Goal: Communication & Community: Connect with others

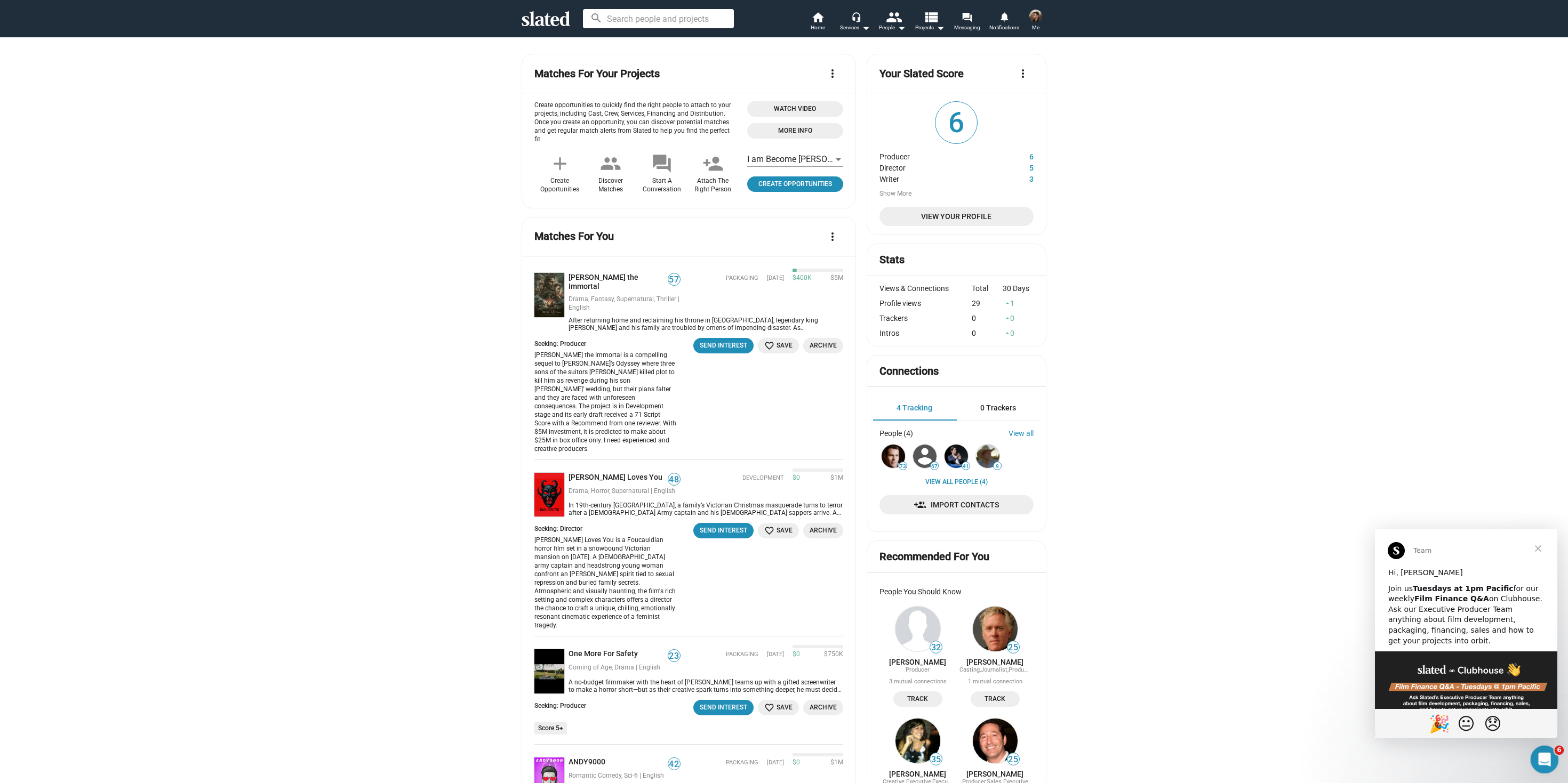
click at [1543, 754] on icon "Open Intercom Messenger" at bounding box center [1543, 758] width 7 height 8
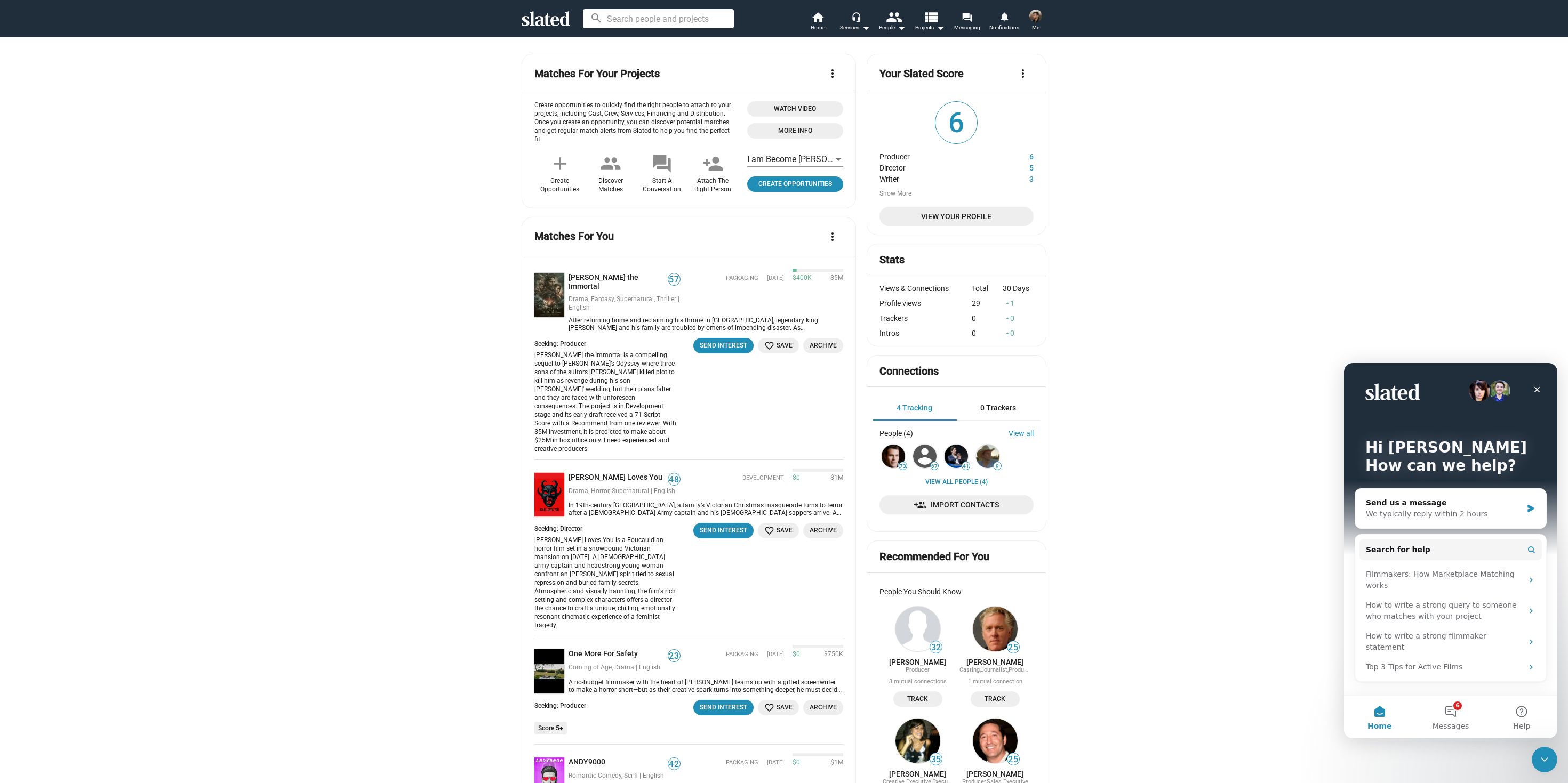
click at [1449, 687] on div "Hi [PERSON_NAME] How can we help? Send us a message We typically reply within 2…" at bounding box center [1450, 529] width 213 height 332
click at [1460, 727] on span "Messages" at bounding box center [1451, 726] width 37 height 7
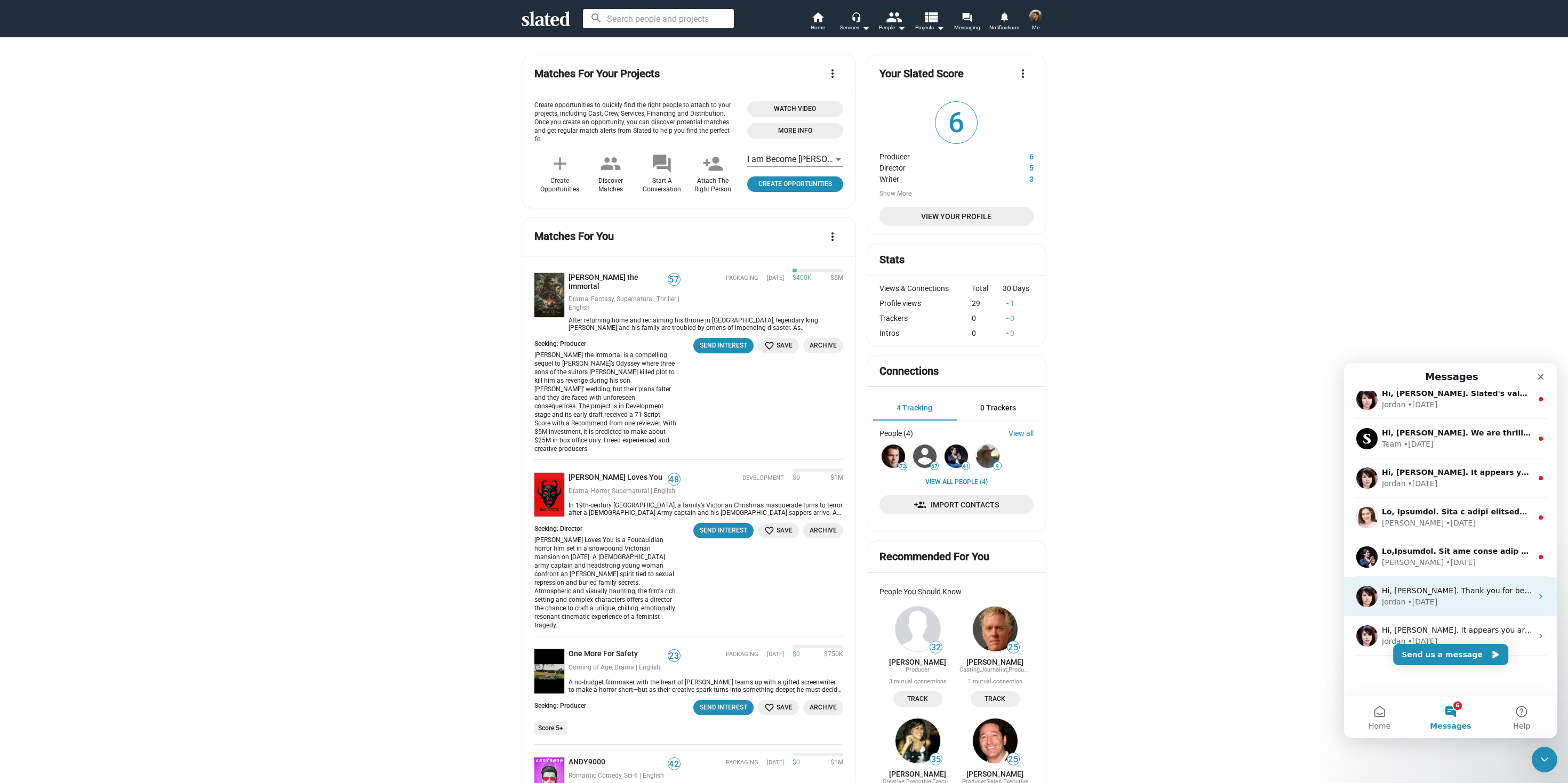
scroll to position [134, 0]
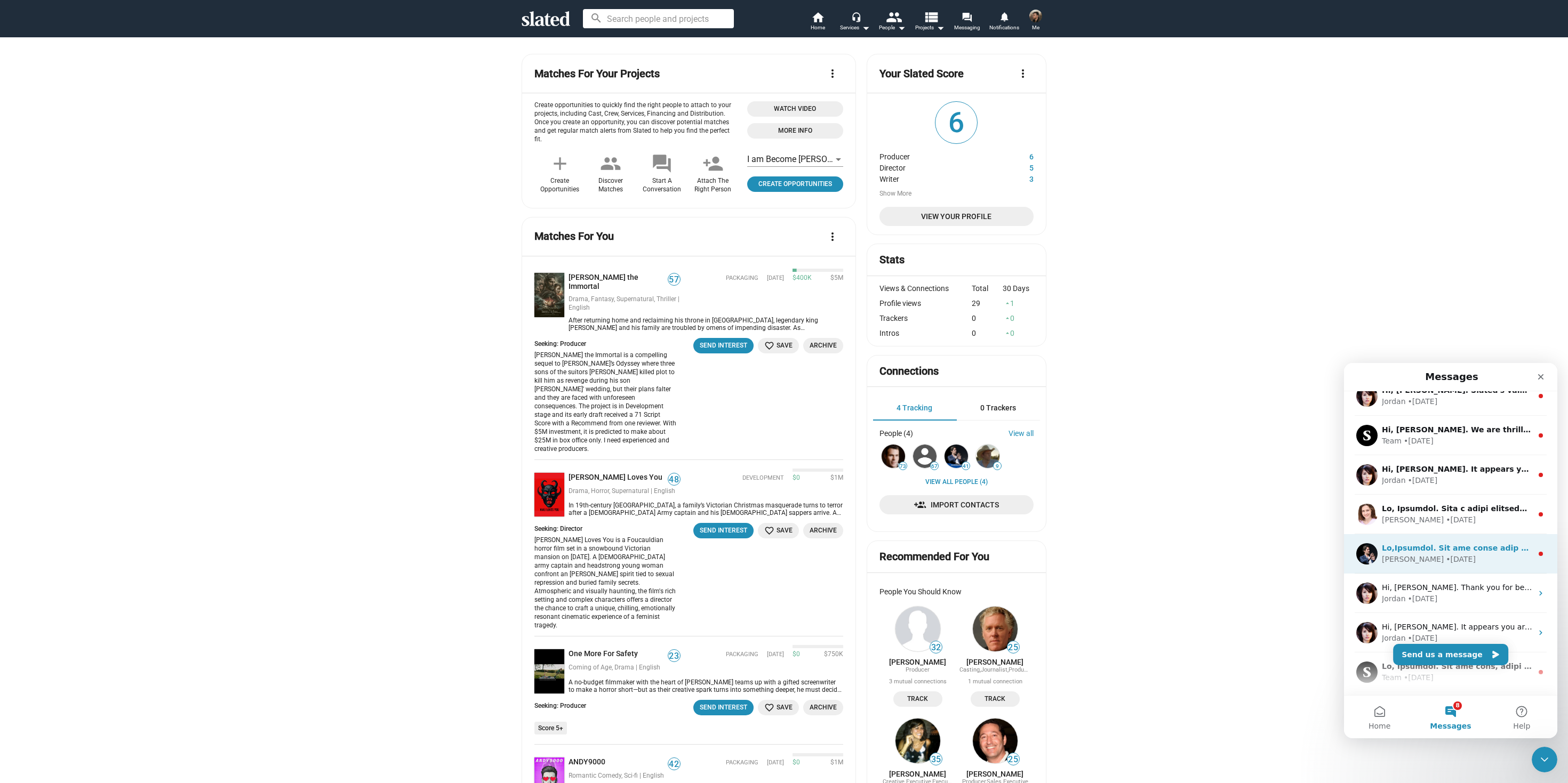
click at [1428, 565] on div "[PERSON_NAME] • [DATE]" at bounding box center [1450, 554] width 213 height 40
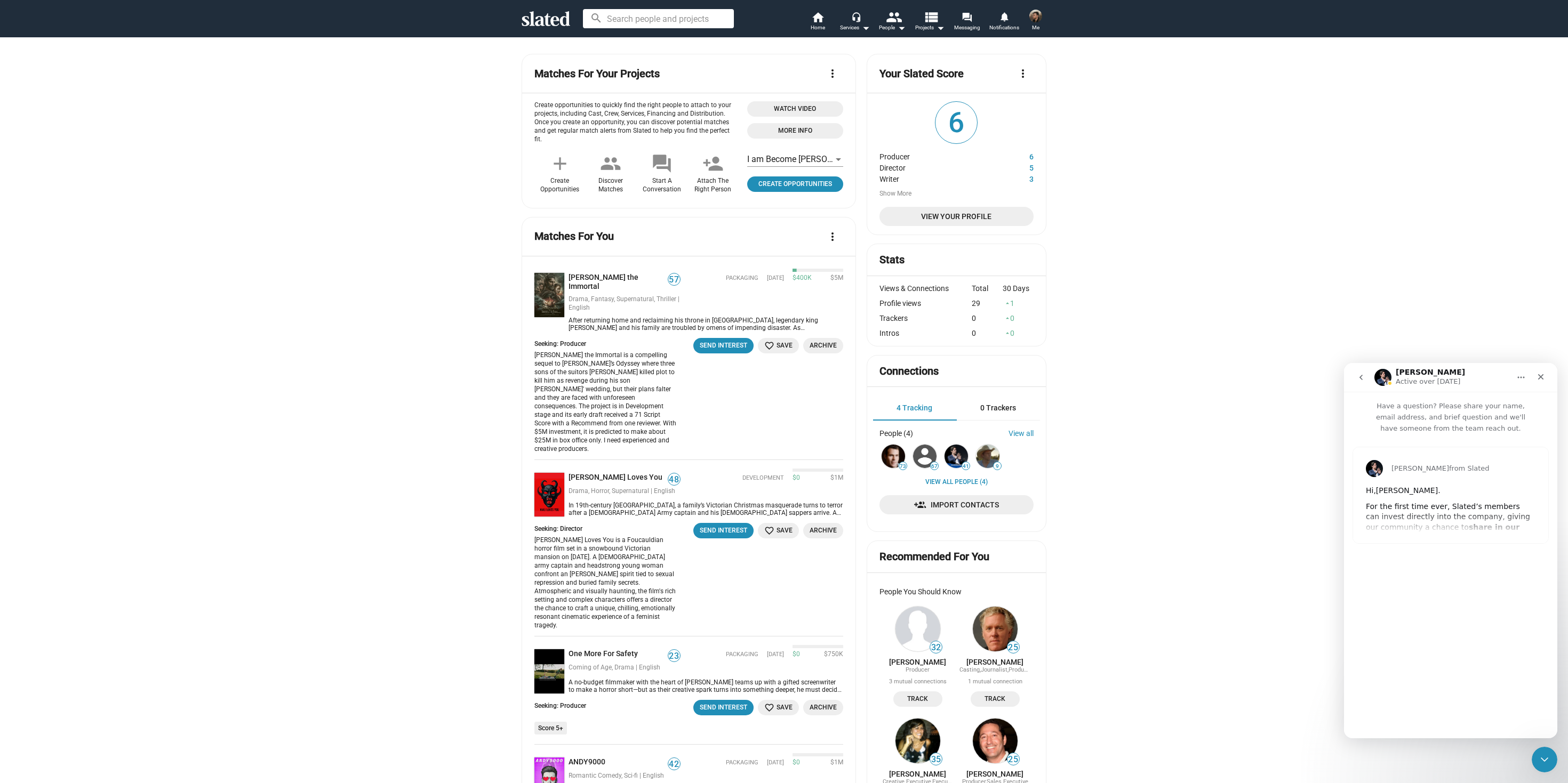
click at [1394, 534] on div "[PERSON_NAME] from Slated Hi,[PERSON_NAME]. For the first time ever, Slated’s m…" at bounding box center [1450, 494] width 195 height 96
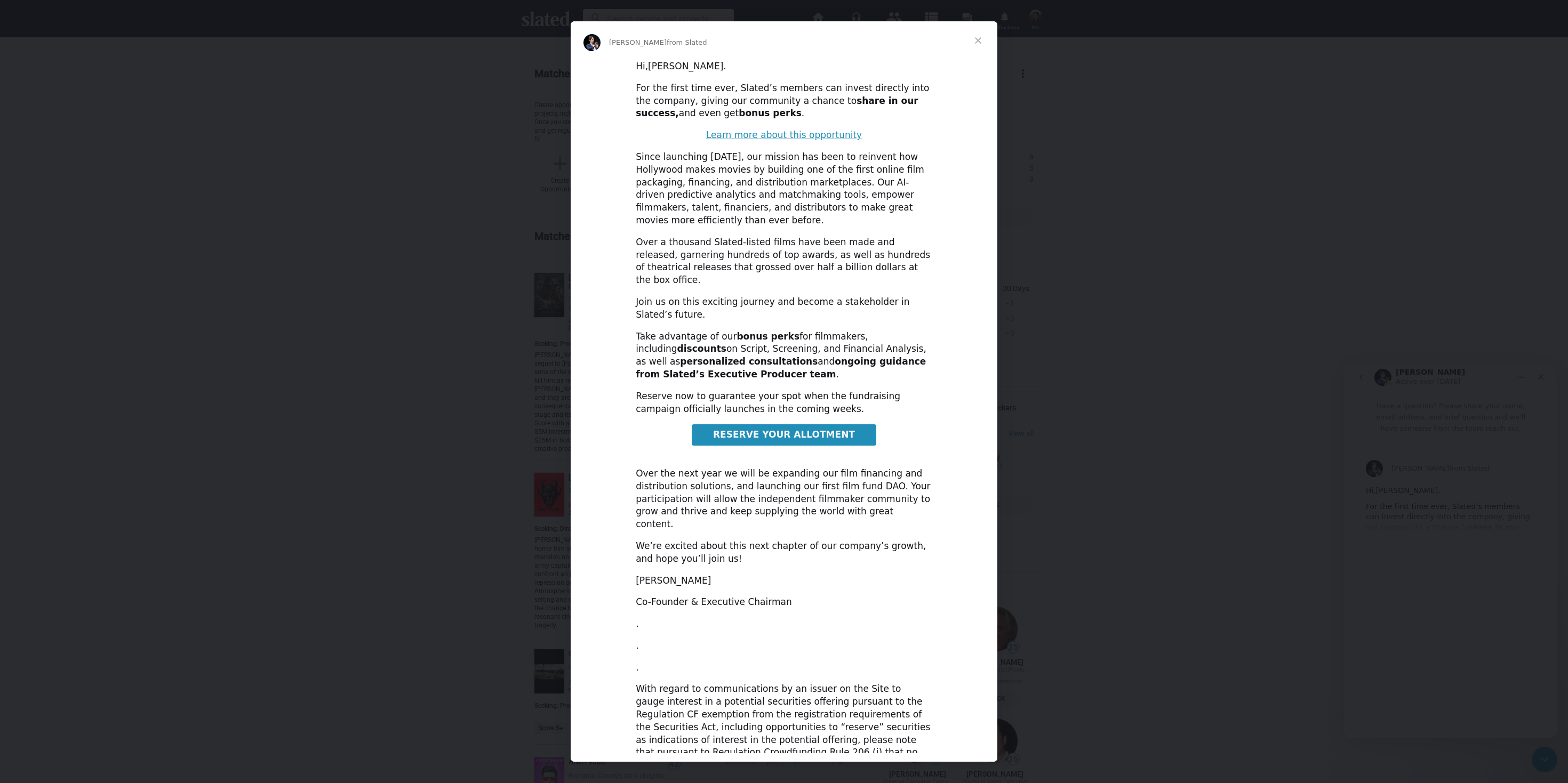
scroll to position [0, 0]
click at [978, 44] on span "Close" at bounding box center [977, 40] width 38 height 38
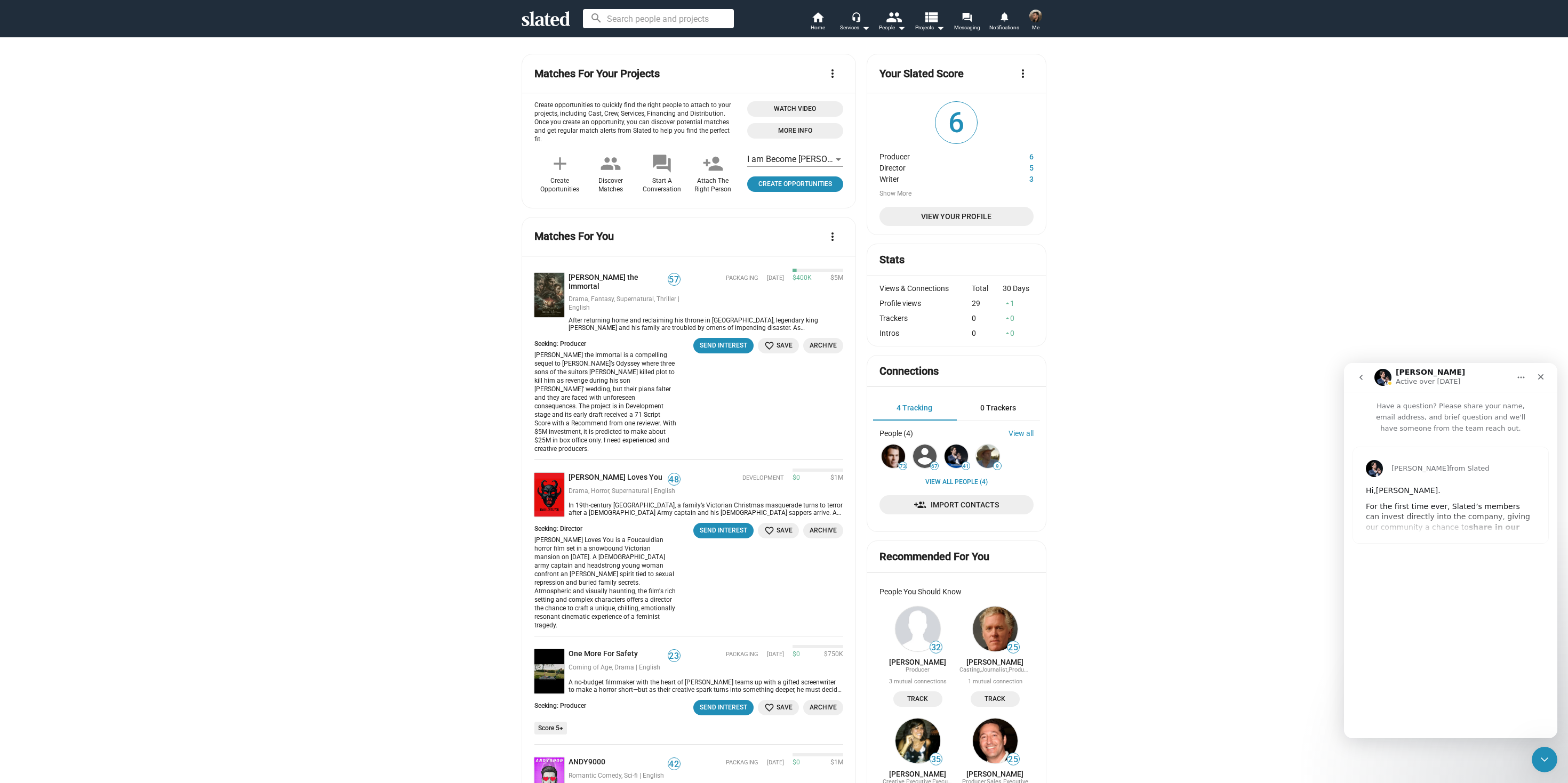
click at [1360, 377] on icon "go back" at bounding box center [1360, 377] width 8 height 8
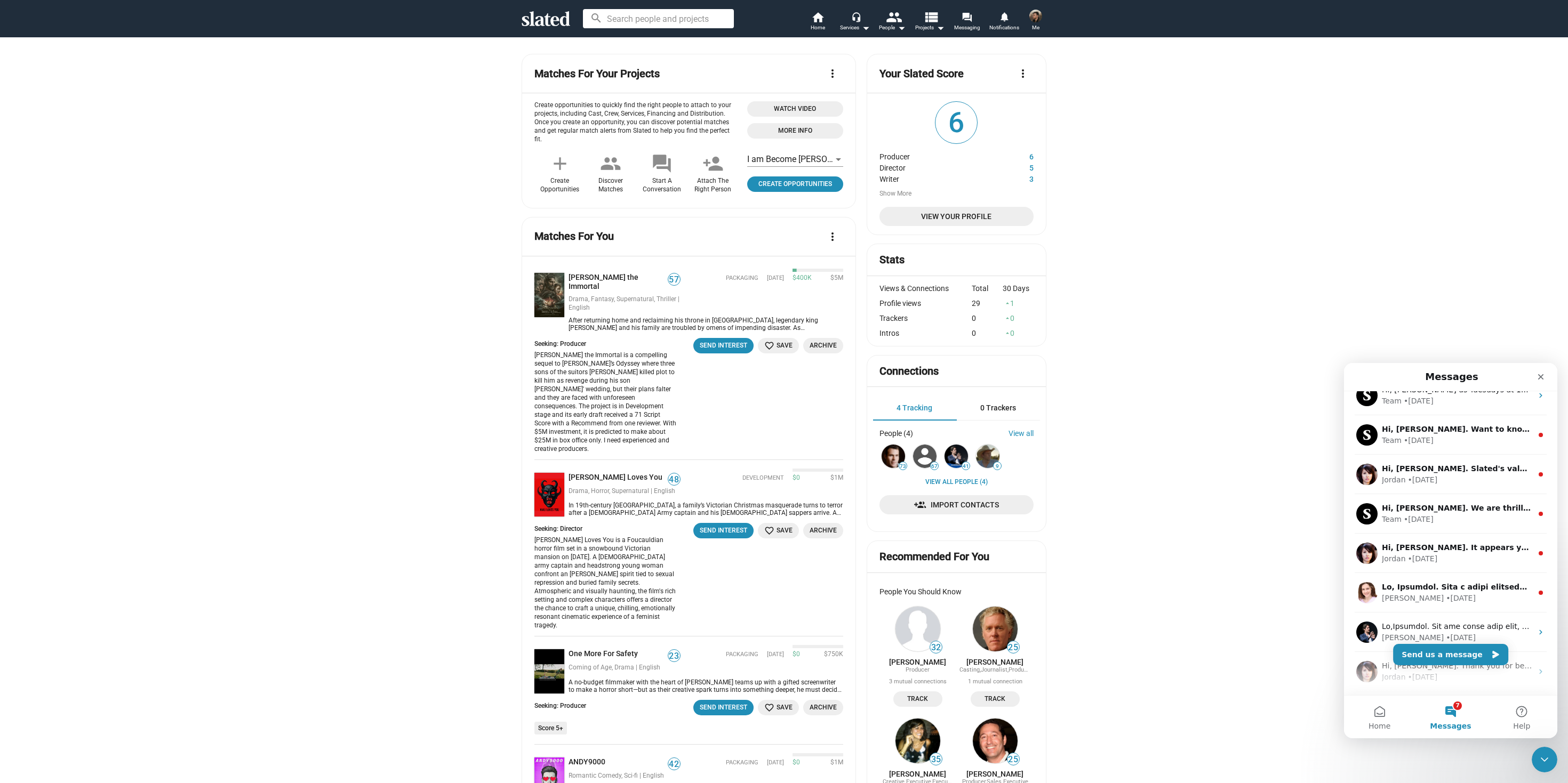
scroll to position [19, 0]
click at [1542, 382] on div "Close" at bounding box center [1540, 377] width 19 height 19
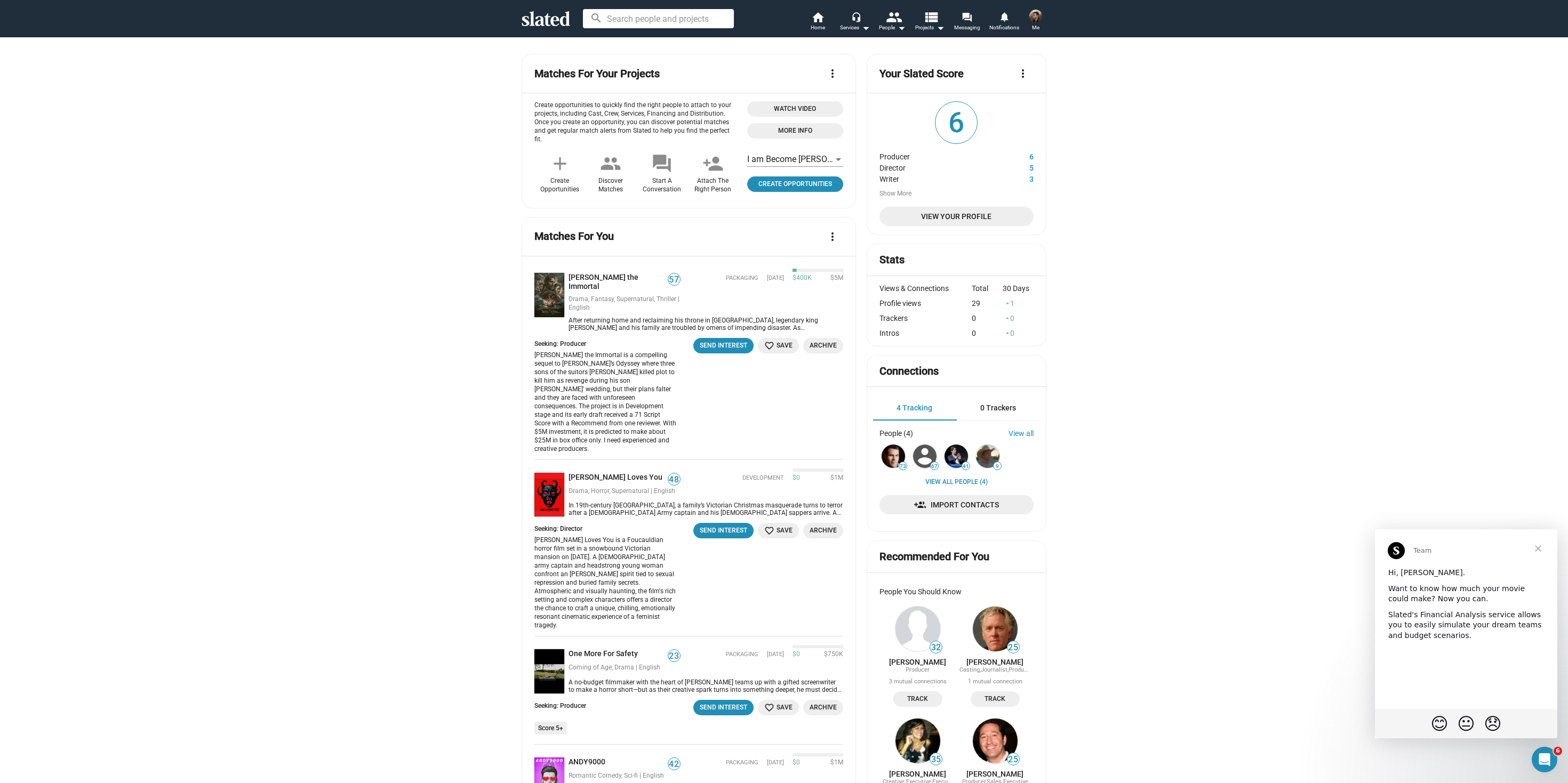
scroll to position [0, 0]
click at [957, 23] on span "Messaging" at bounding box center [967, 28] width 26 height 13
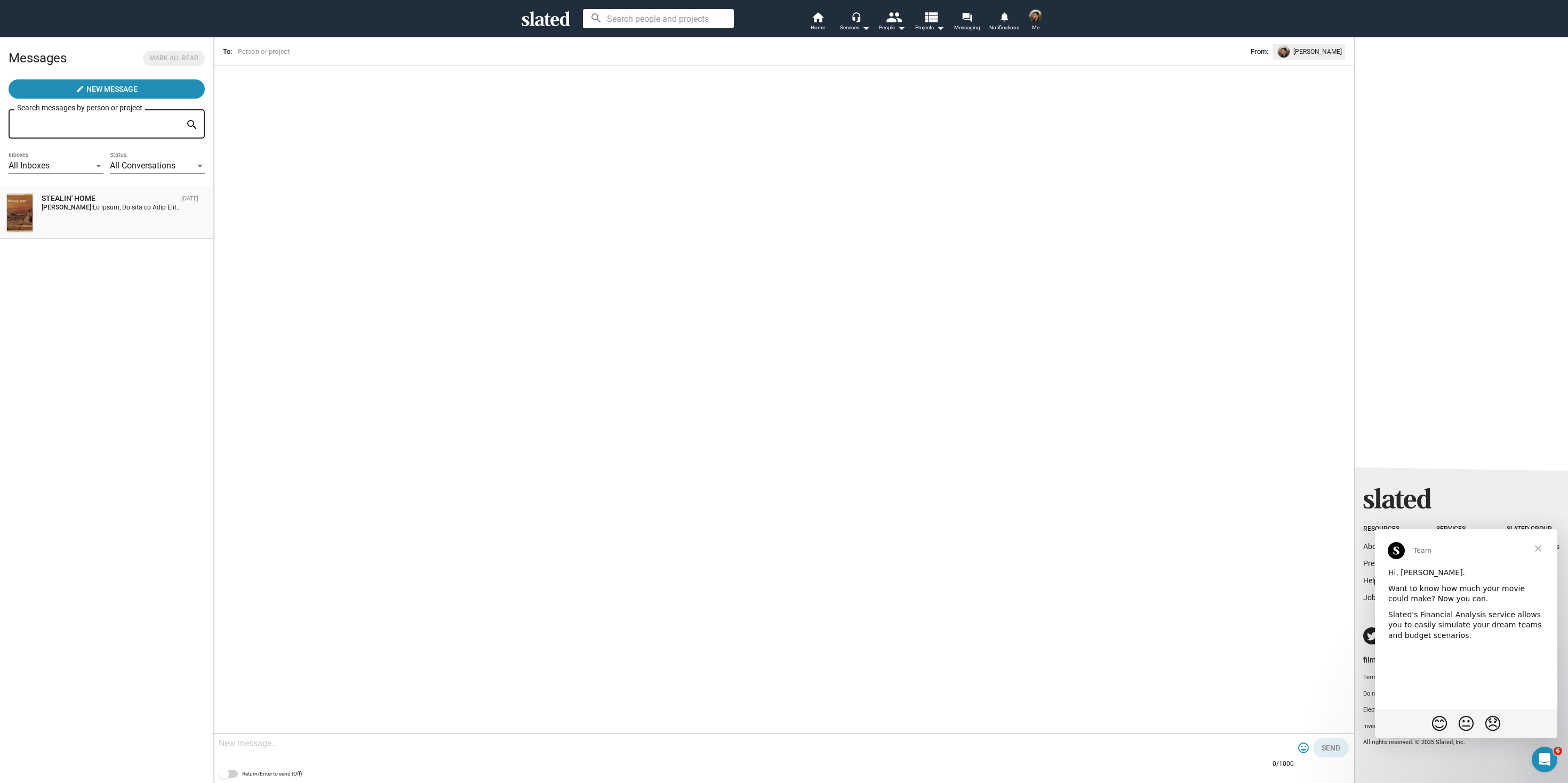
click at [113, 212] on div "STEALIN' HOME [DATE] [PERSON_NAME]:" at bounding box center [107, 213] width 200 height 39
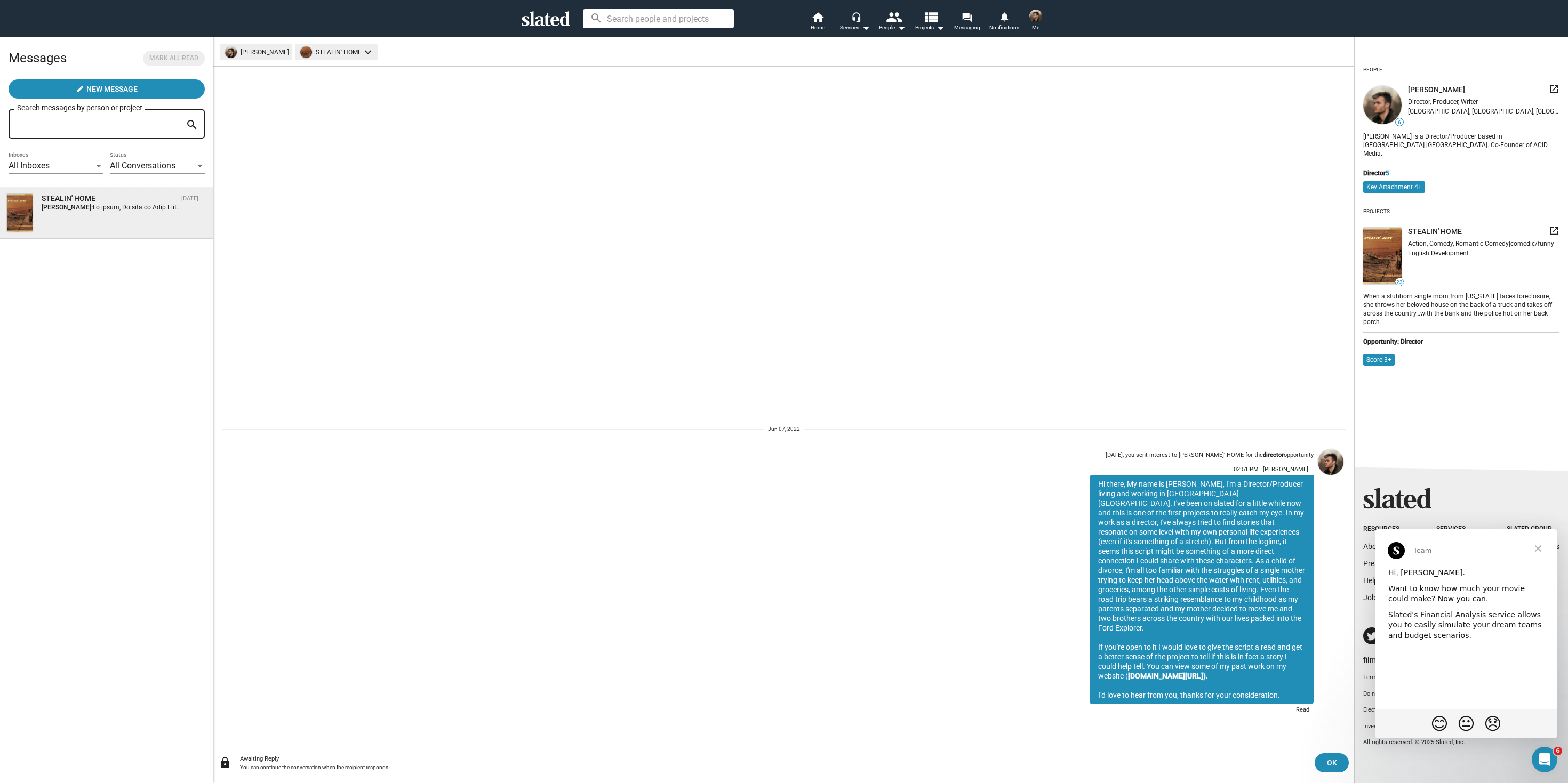
click at [1290, 418] on sl-generic-infinite-scroll "[DATE], you sent interest to [PERSON_NAME]' HOME for the director opportunity 0…" at bounding box center [783, 404] width 1140 height 675
click at [1335, 475] on img at bounding box center [1330, 463] width 26 height 26
